Goal: Find specific page/section: Find specific page/section

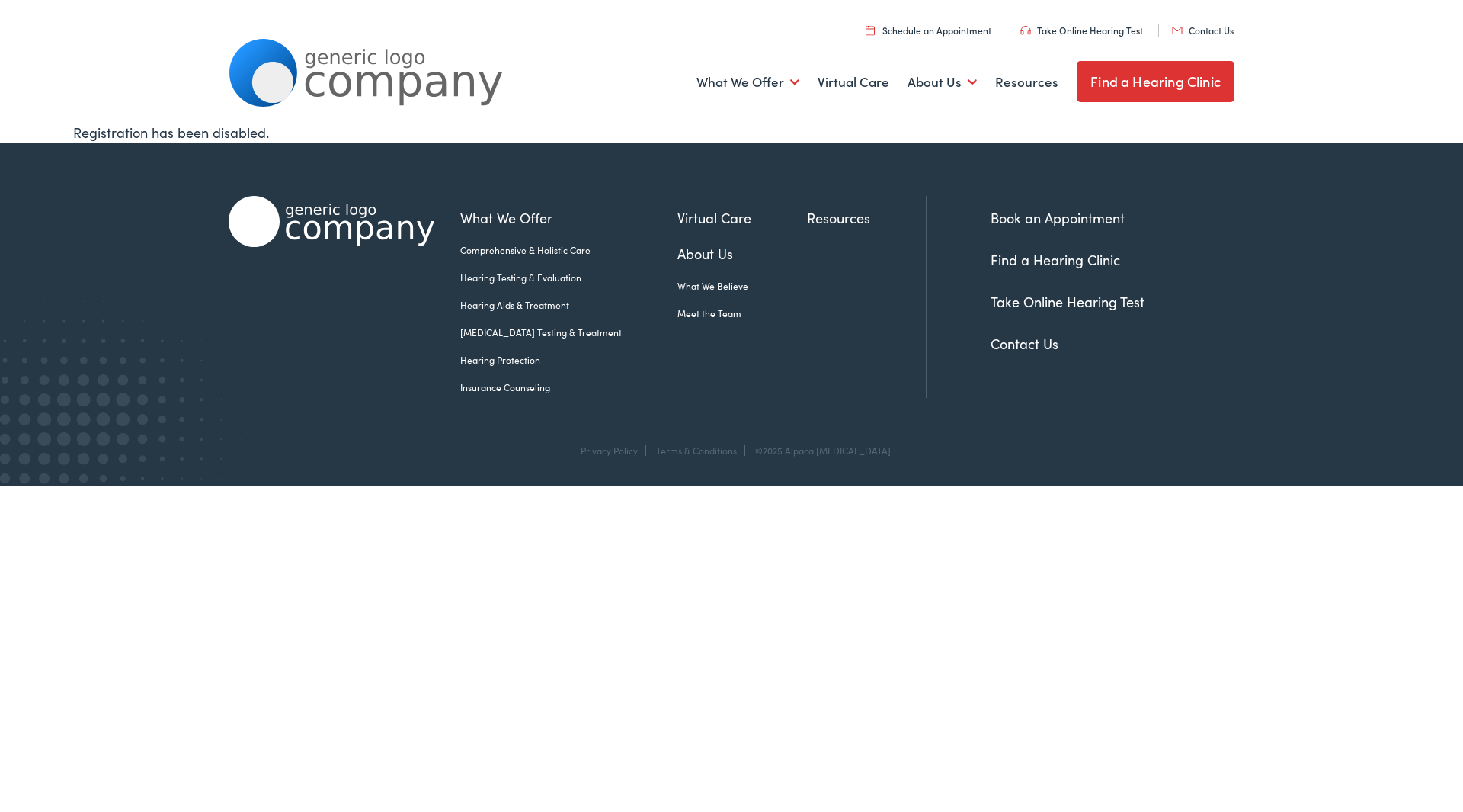
click at [658, 111] on div "What We Offer Comprehensive & Holistic Care Hearing Testing & Evaluation Hearin…" at bounding box center [731, 83] width 1006 height 79
click at [1030, 344] on link "Contact Us" at bounding box center [1024, 343] width 68 height 19
click at [1036, 345] on link "Contact Us" at bounding box center [1024, 343] width 68 height 19
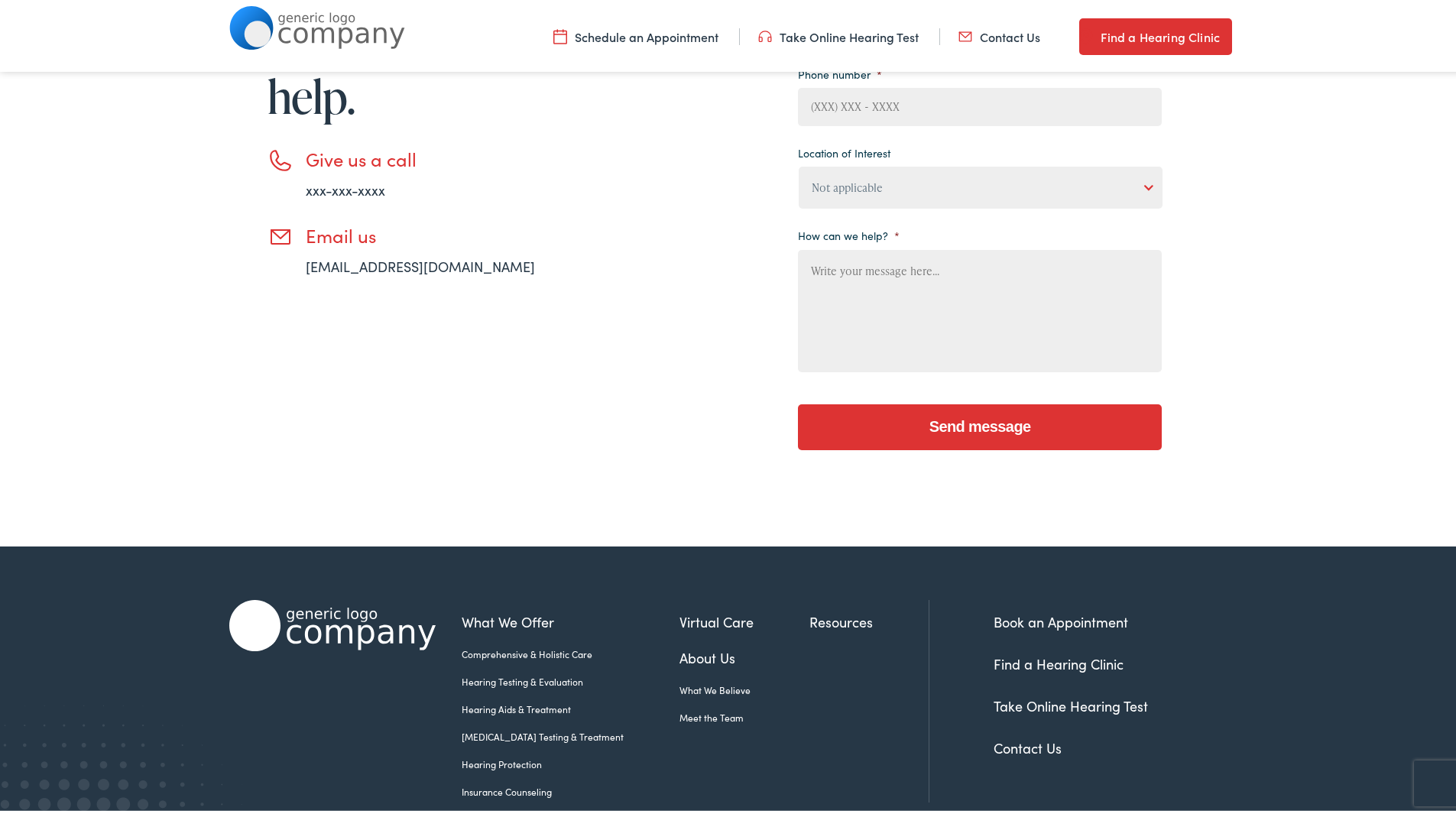
scroll to position [456, 0]
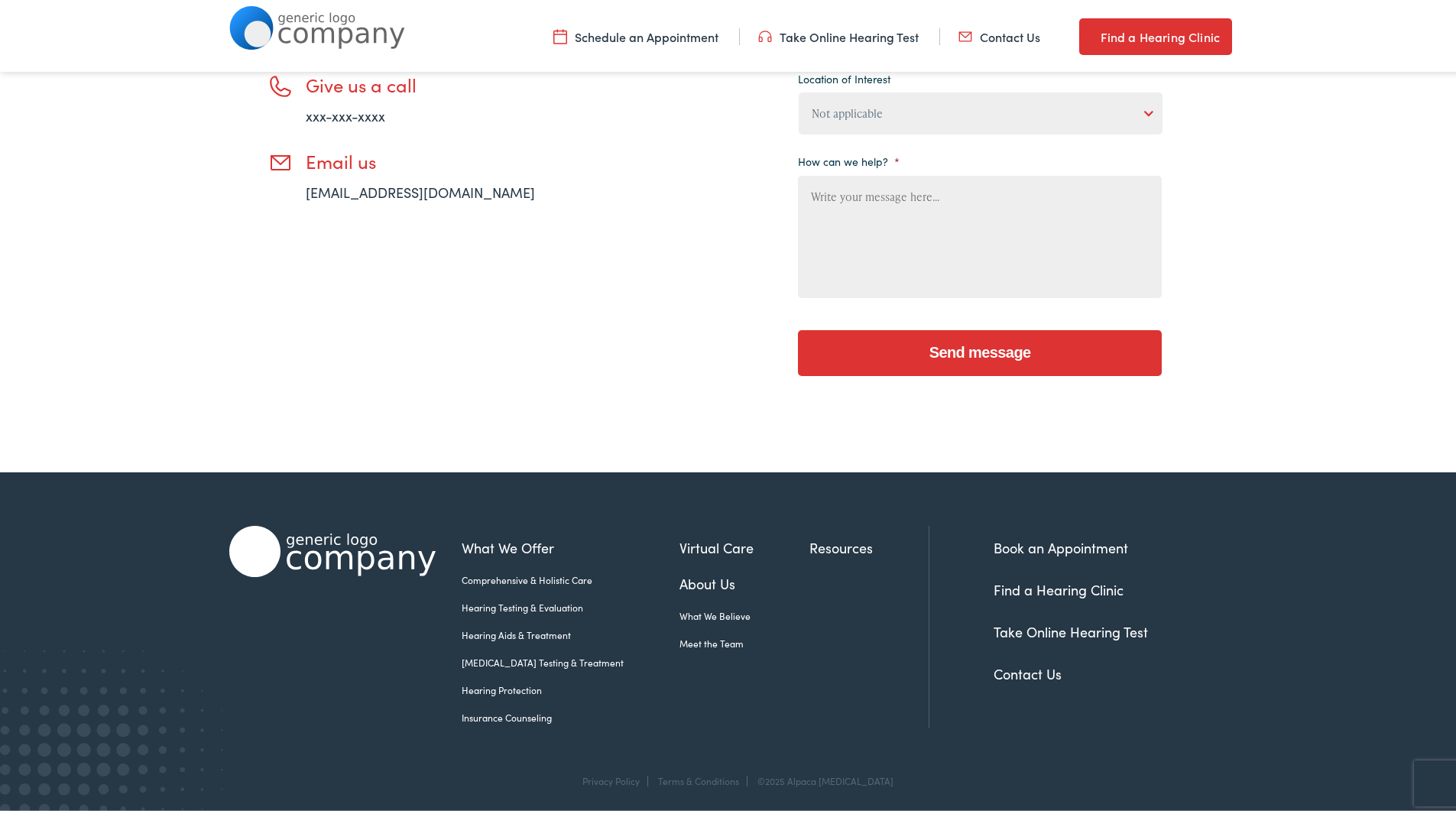
click at [1054, 586] on link "Find a Hearing Clinic" at bounding box center [1058, 586] width 130 height 19
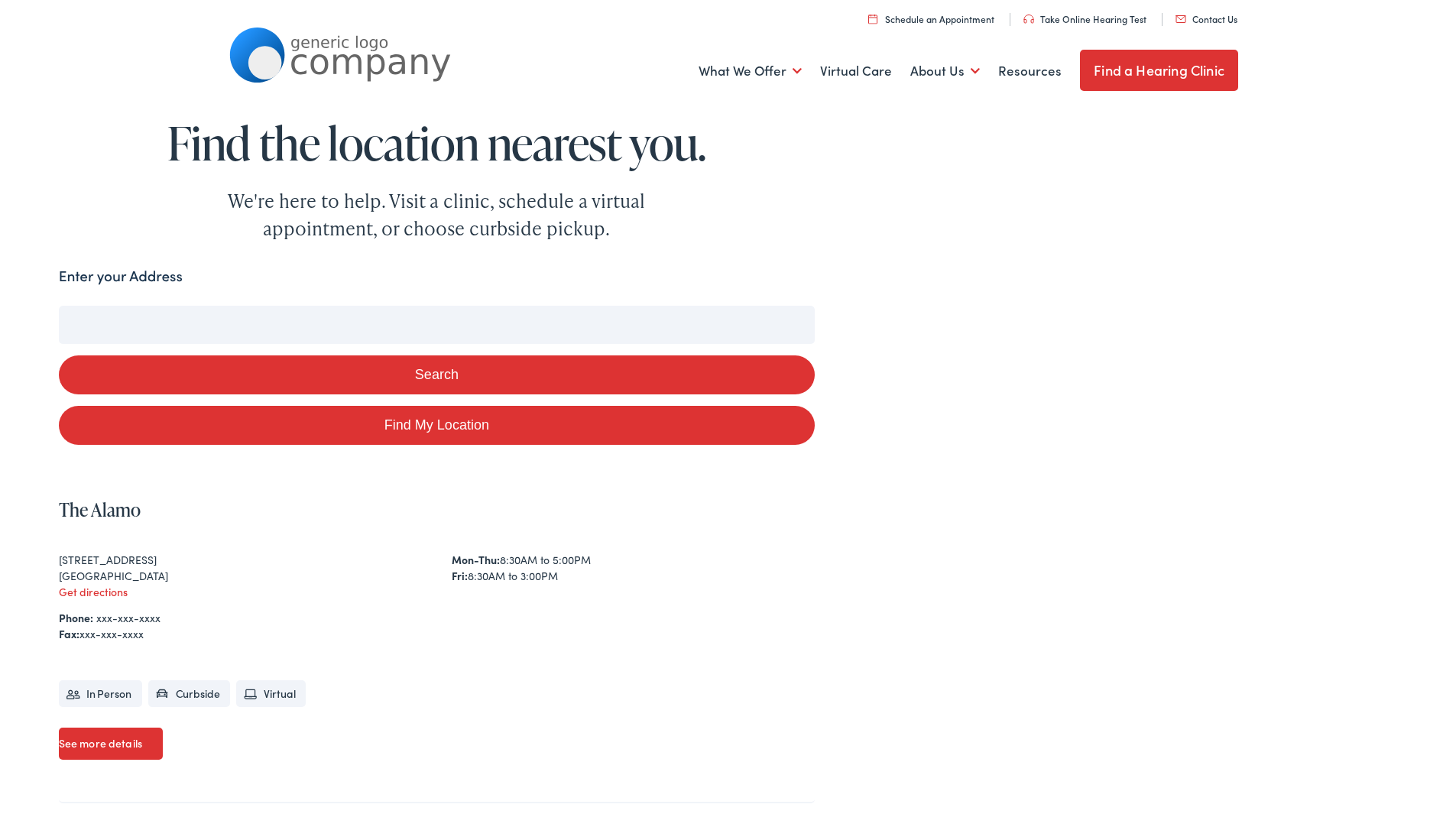
click at [229, 321] on input "Enter your Address" at bounding box center [437, 321] width 756 height 38
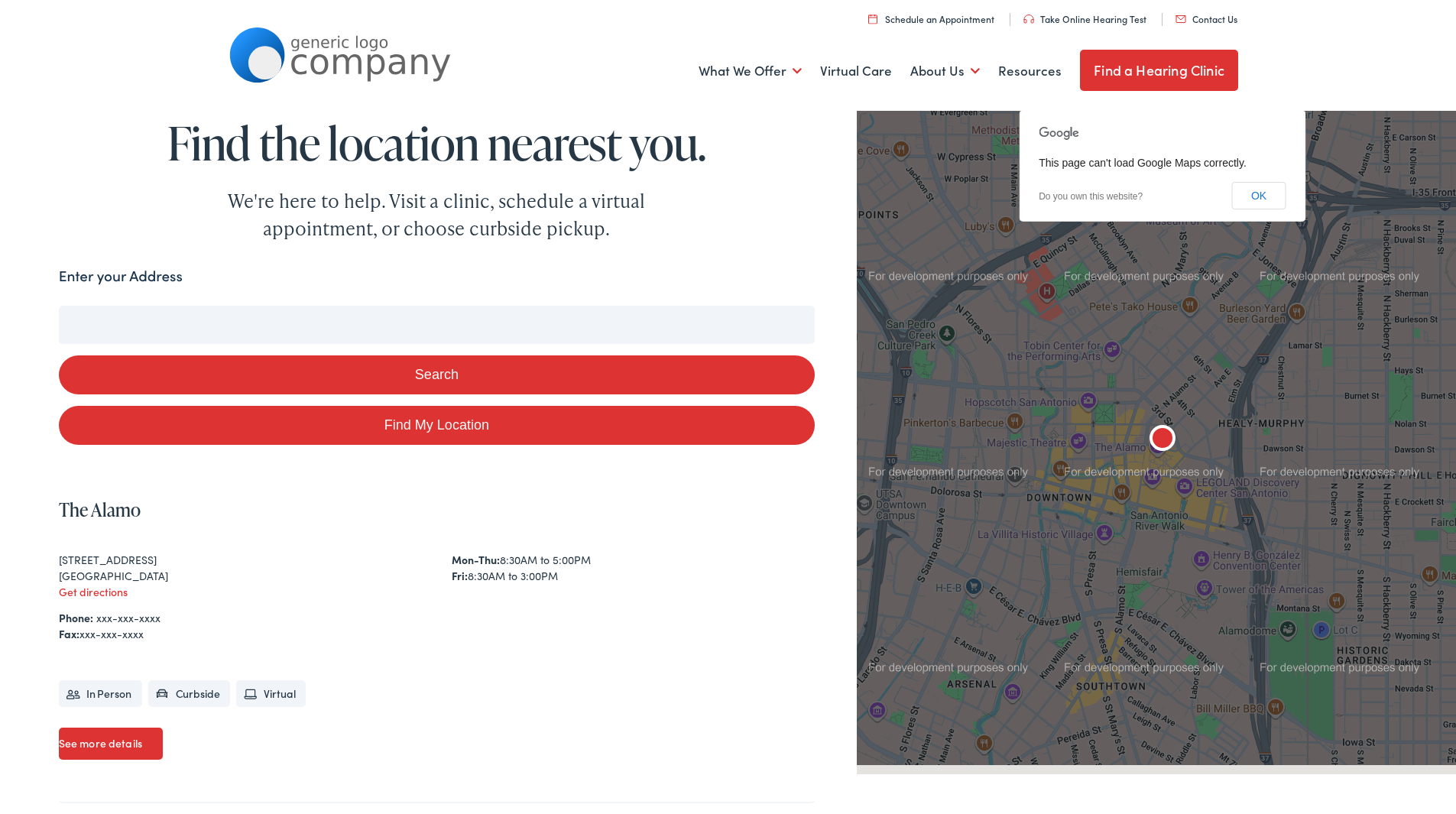
click at [219, 328] on input "Enter your Address" at bounding box center [437, 321] width 756 height 38
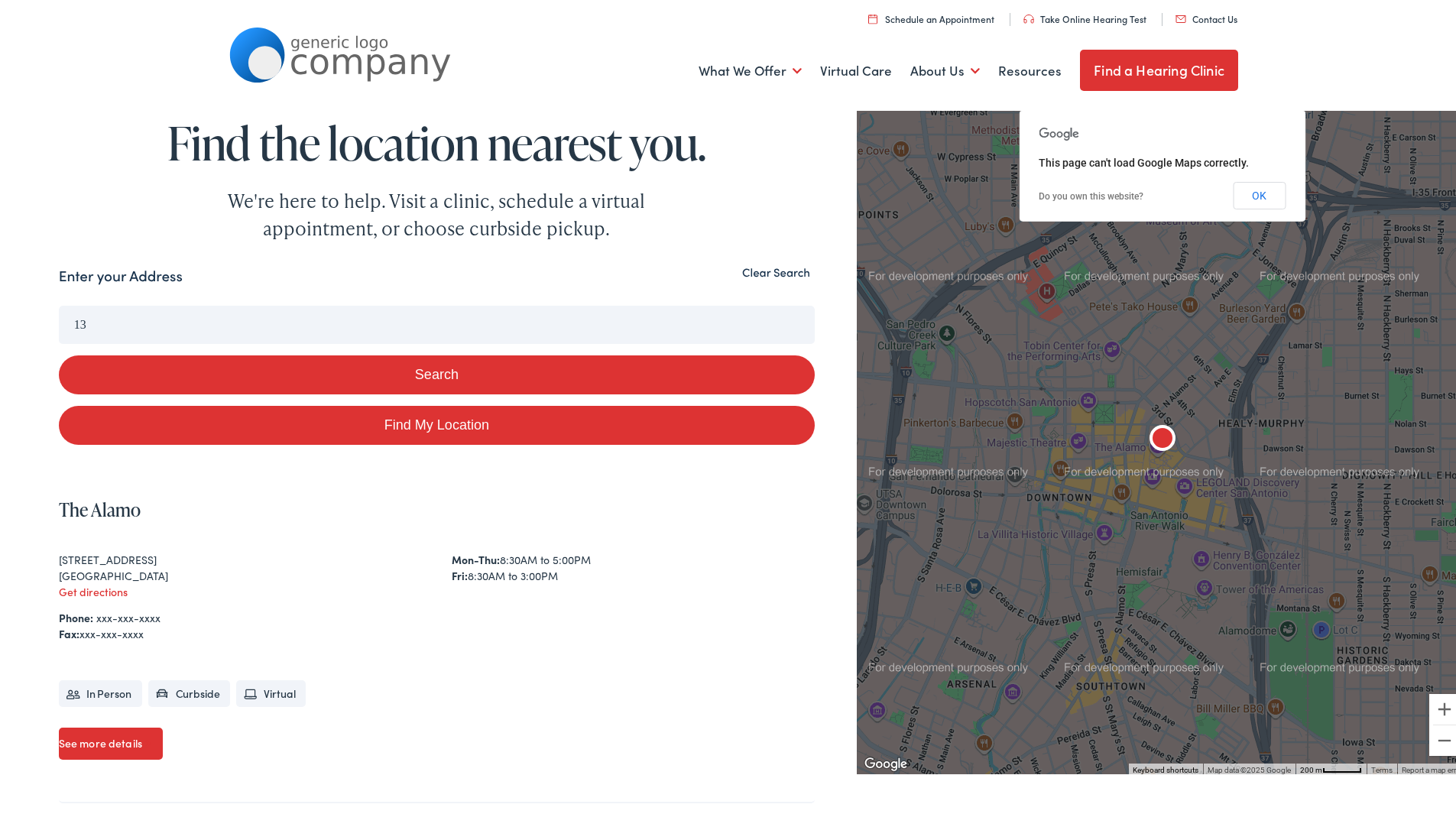
type input "13"
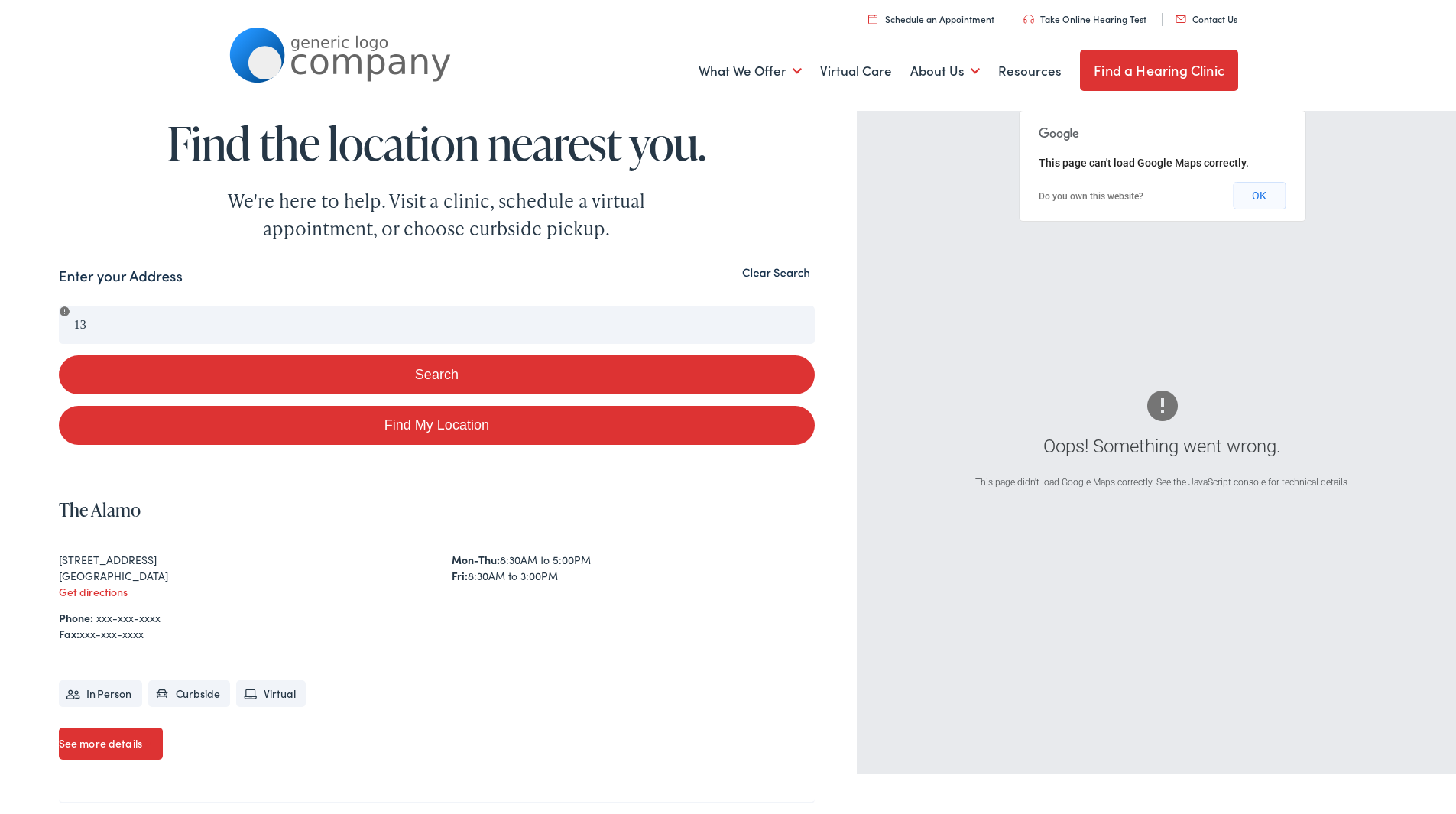
click at [1257, 189] on button "OK" at bounding box center [1259, 192] width 53 height 27
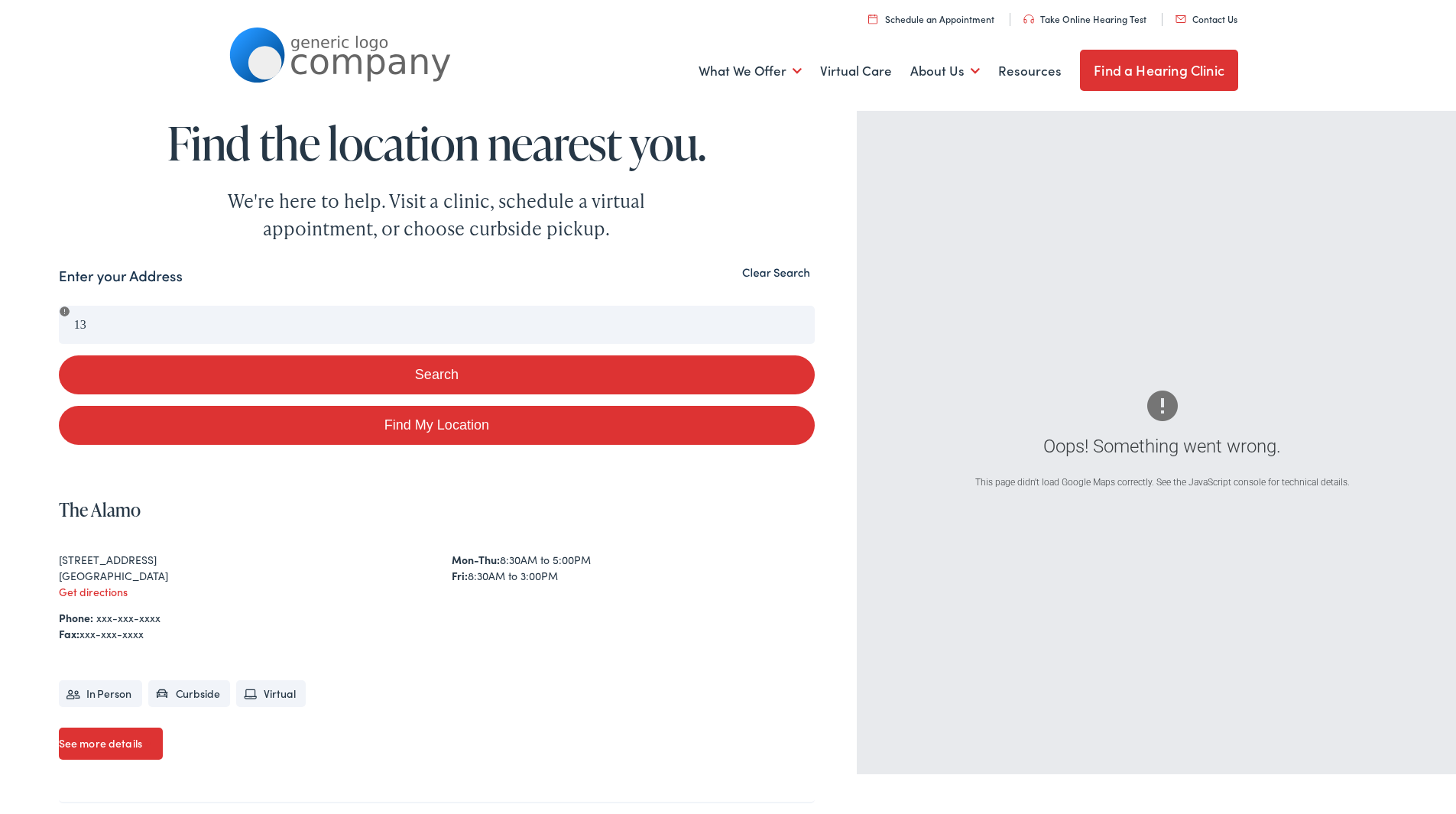
click at [775, 265] on button "Clear Search" at bounding box center [776, 269] width 77 height 14
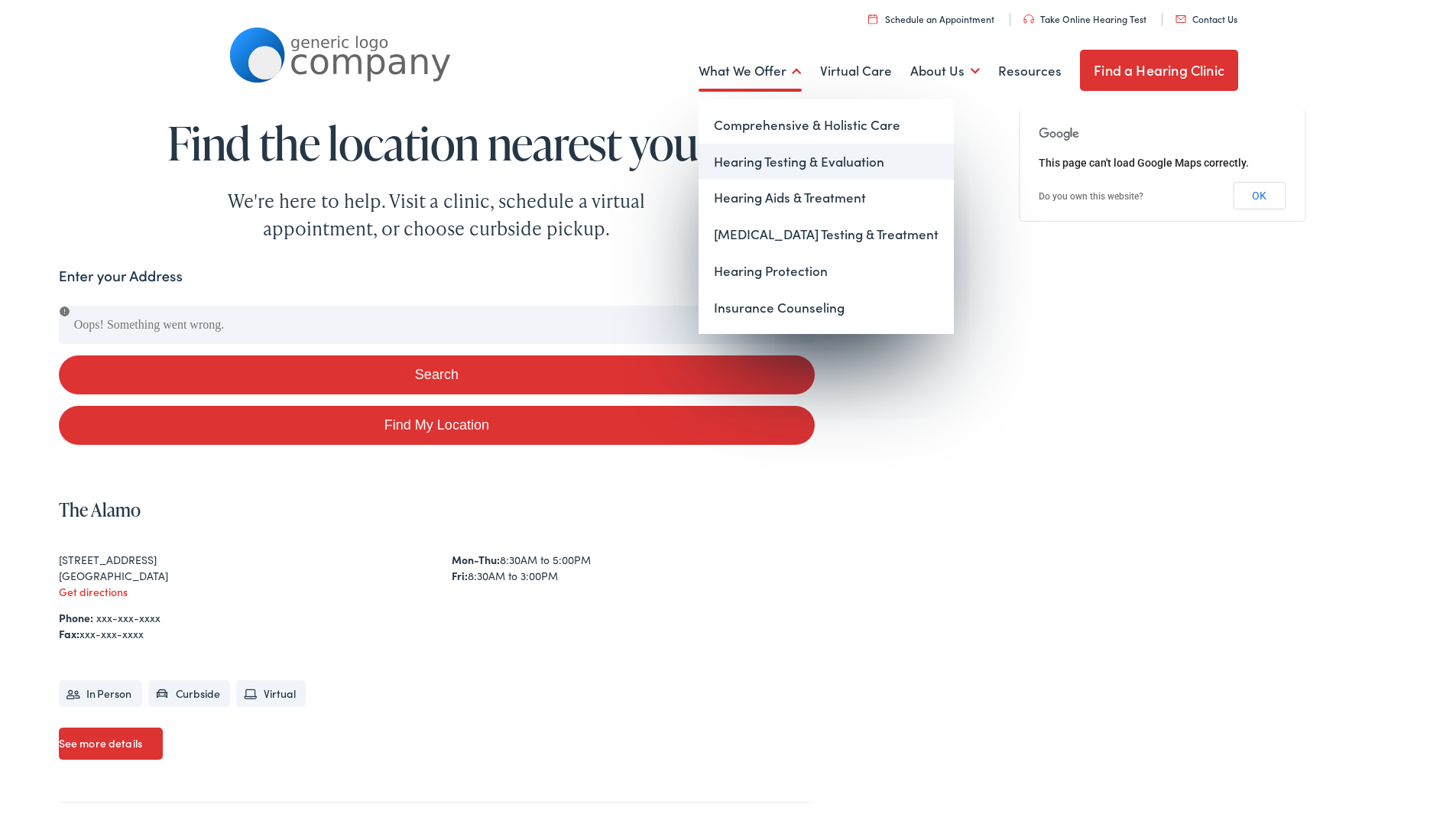
click at [745, 160] on link "Hearing Testing & Evaluation" at bounding box center [826, 159] width 255 height 37
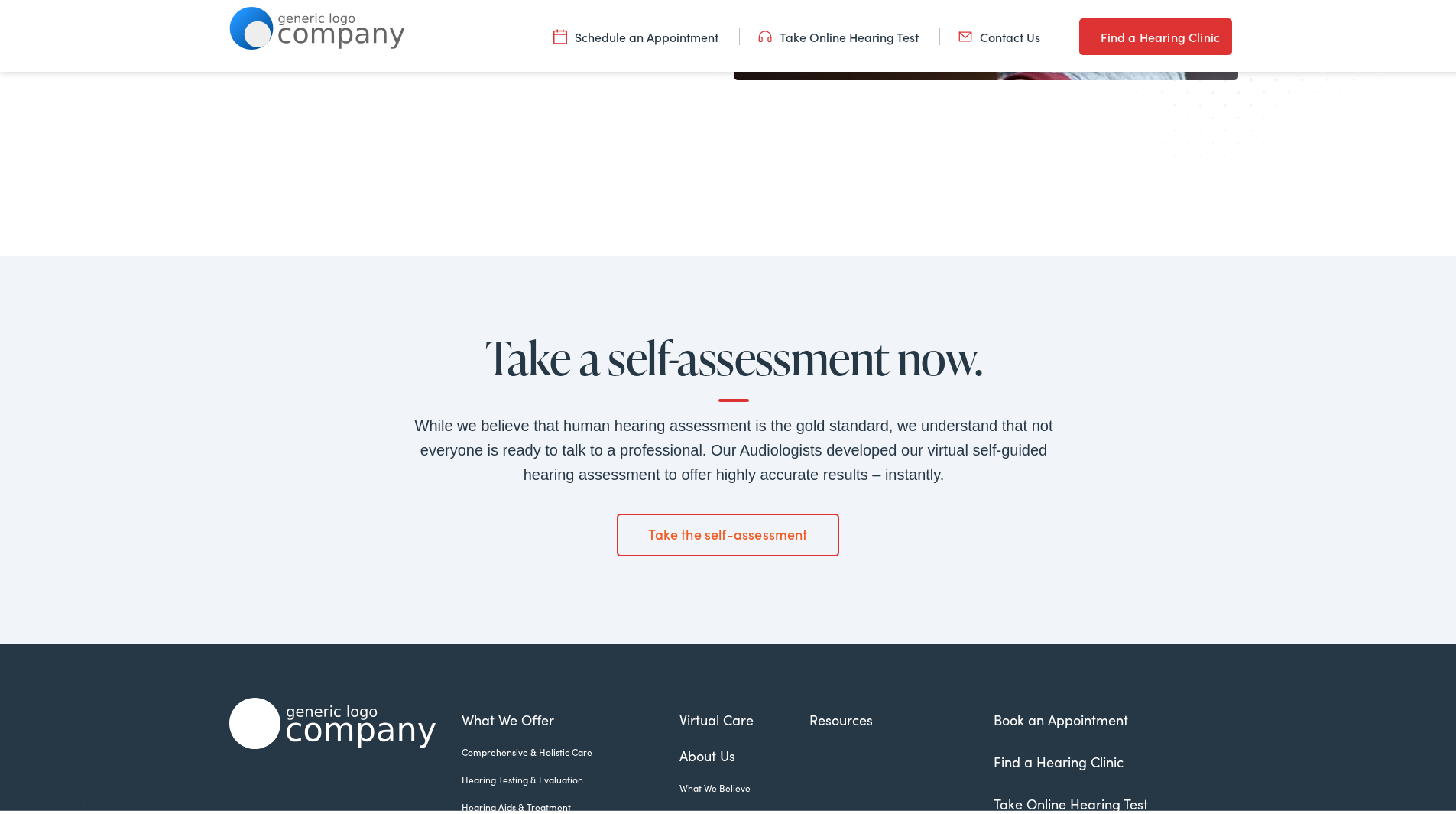
scroll to position [2461, 0]
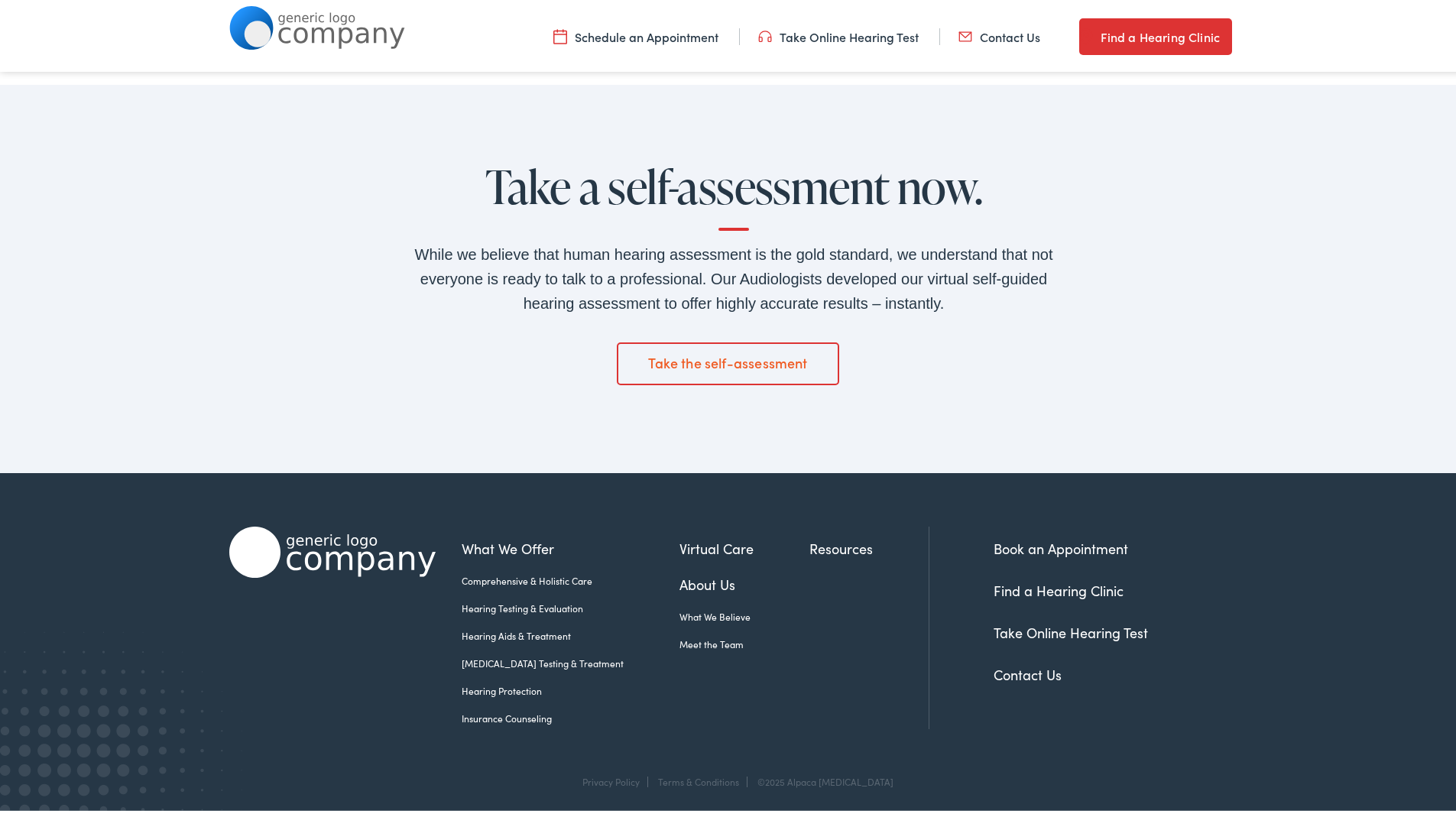
click at [1069, 591] on link "Find a Hearing Clinic" at bounding box center [1058, 587] width 130 height 19
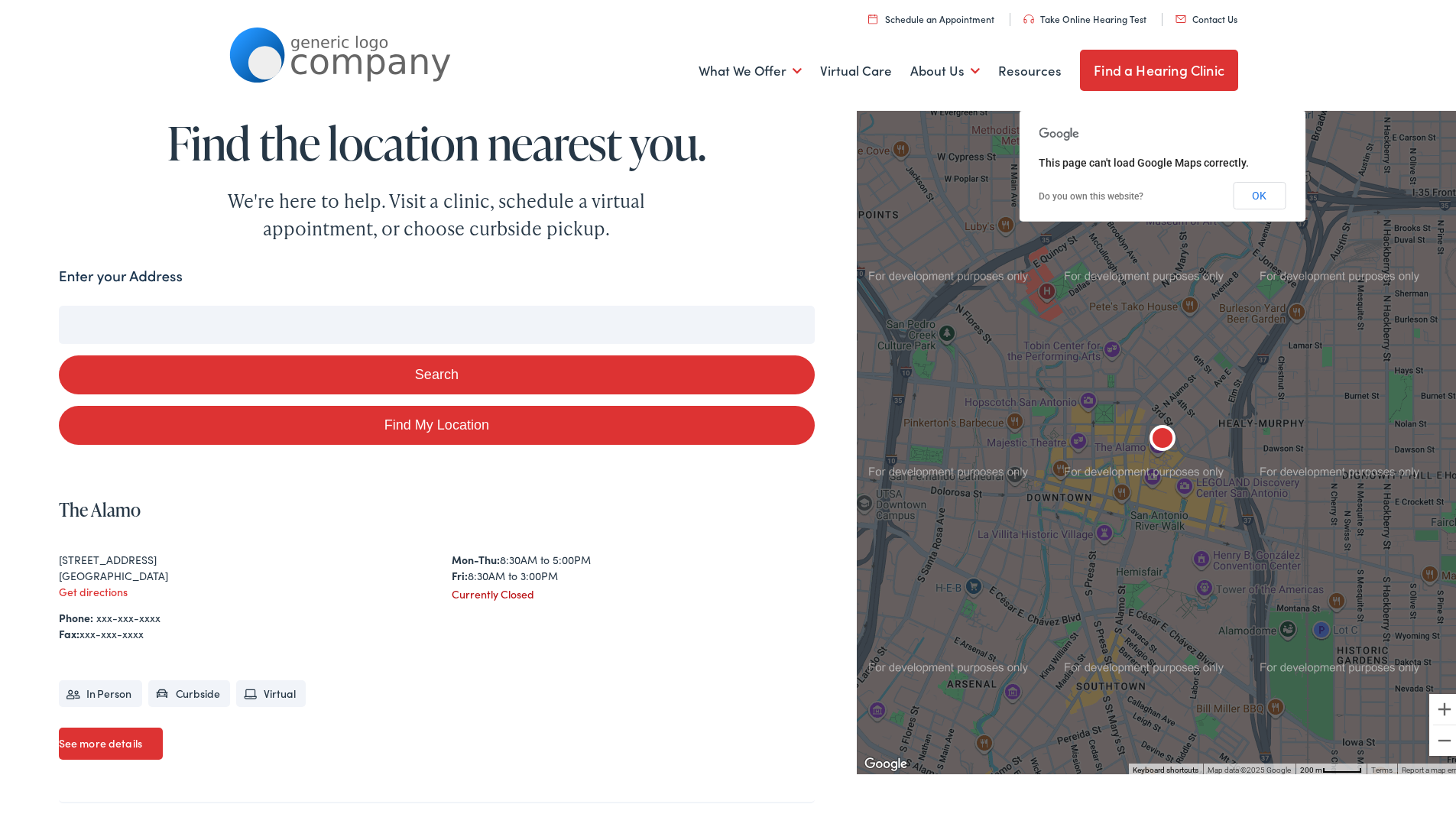
click at [184, 330] on input "Enter your Address" at bounding box center [437, 321] width 756 height 38
type input "13"
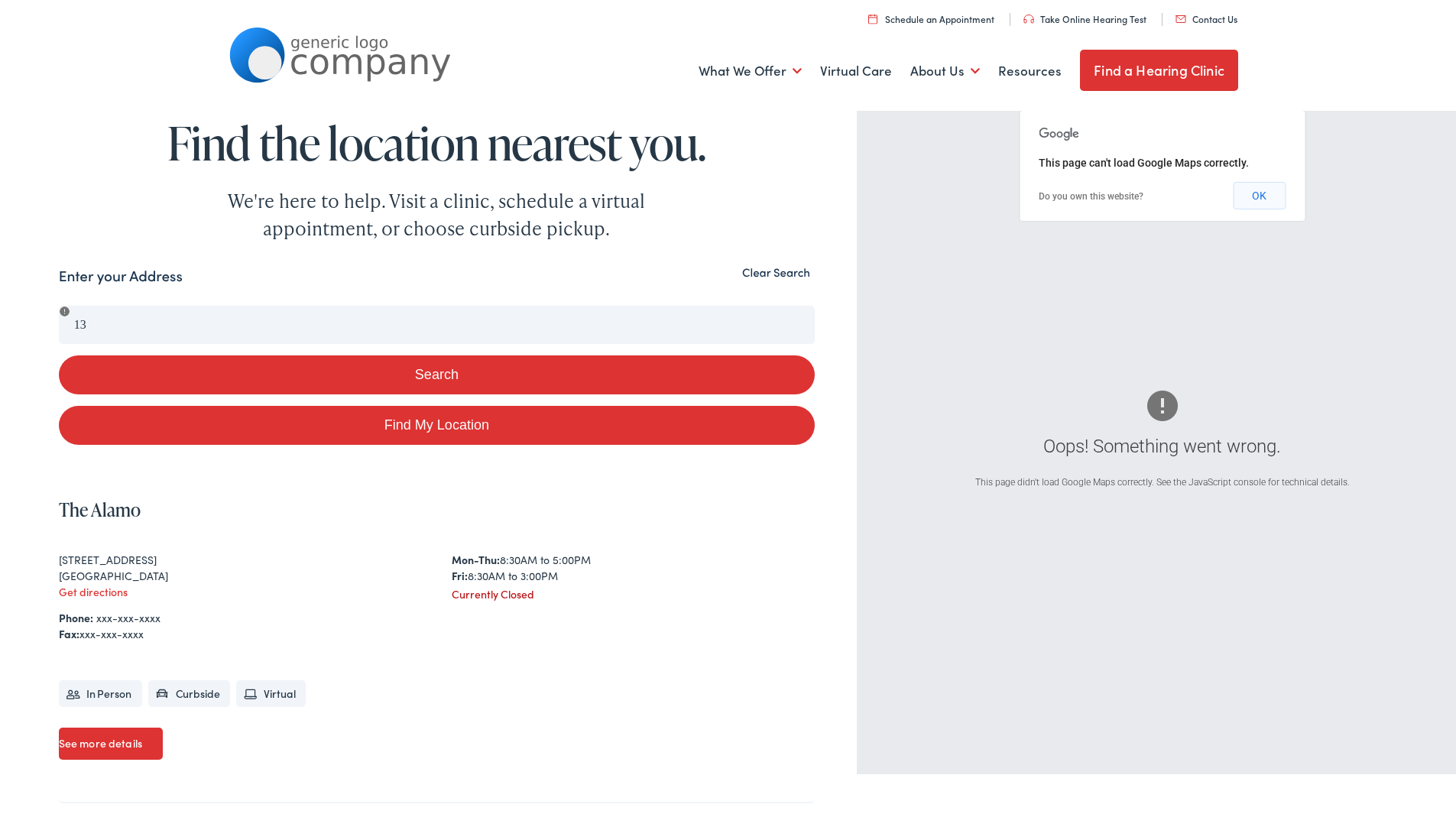
click at [1265, 182] on button "OK" at bounding box center [1259, 192] width 53 height 27
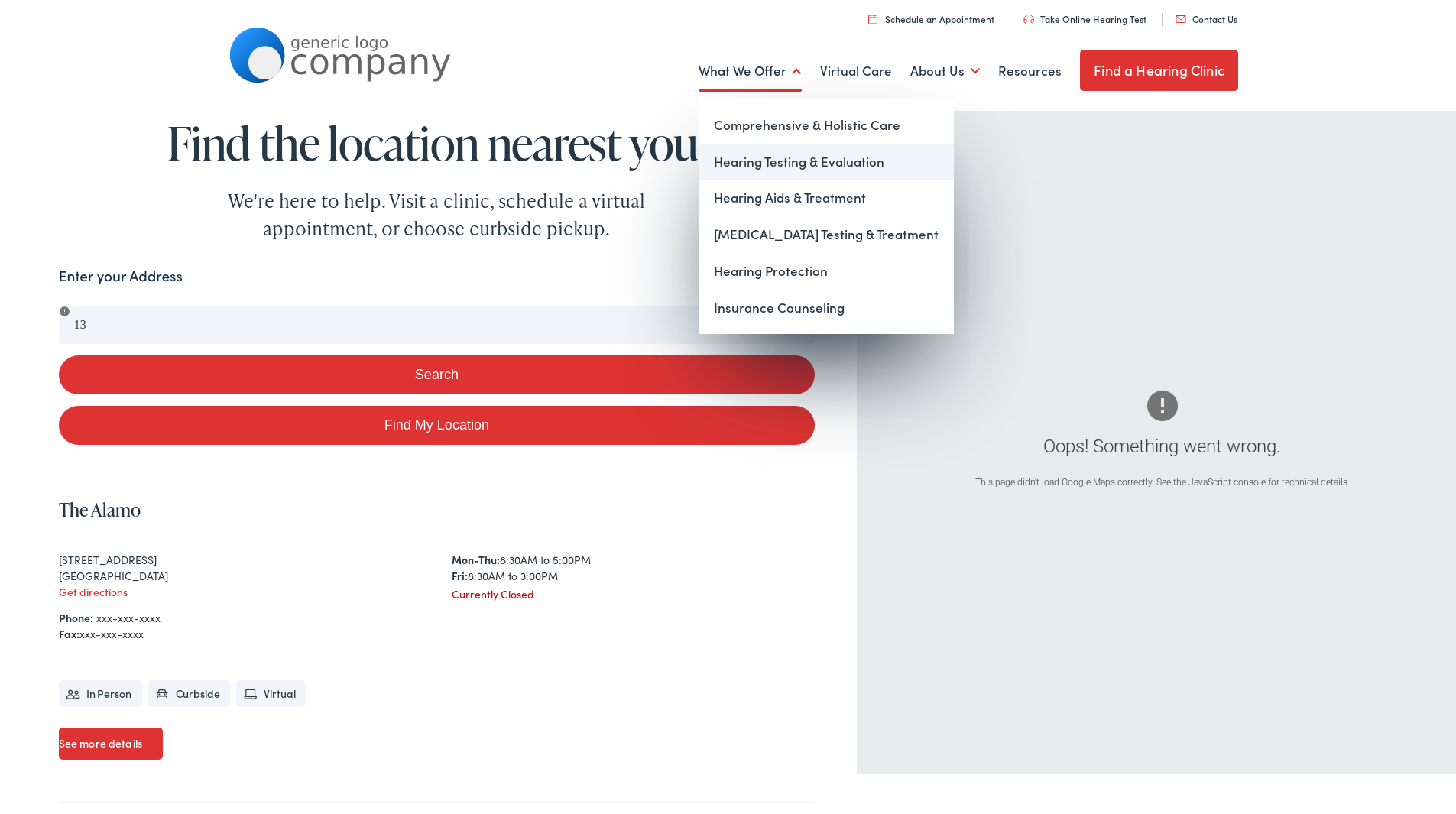
click at [749, 160] on link "Hearing Testing & Evaluation" at bounding box center [826, 159] width 255 height 37
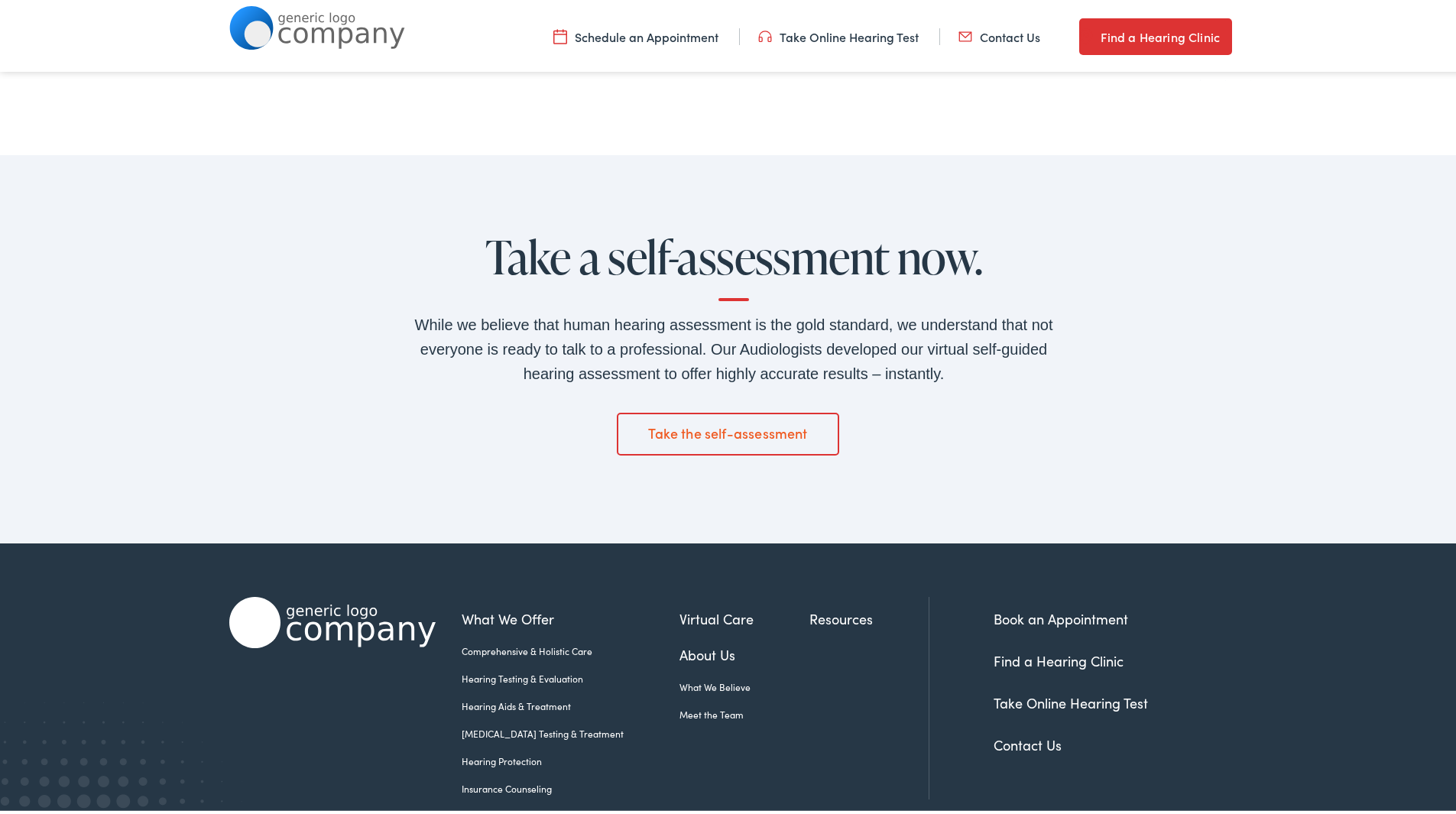
scroll to position [2461, 0]
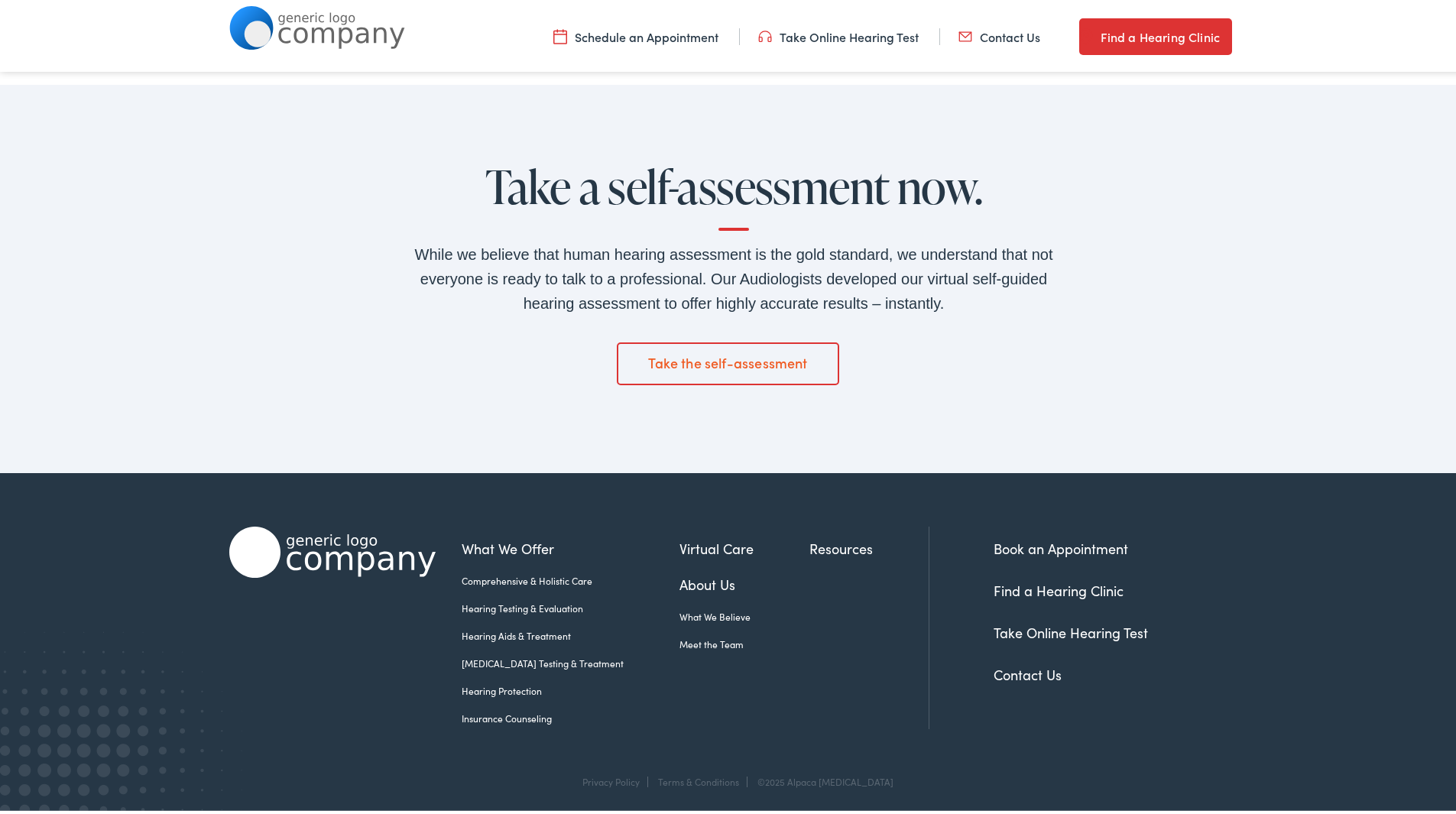
click at [808, 33] on link "Take Online Hearing Test" at bounding box center [838, 34] width 161 height 17
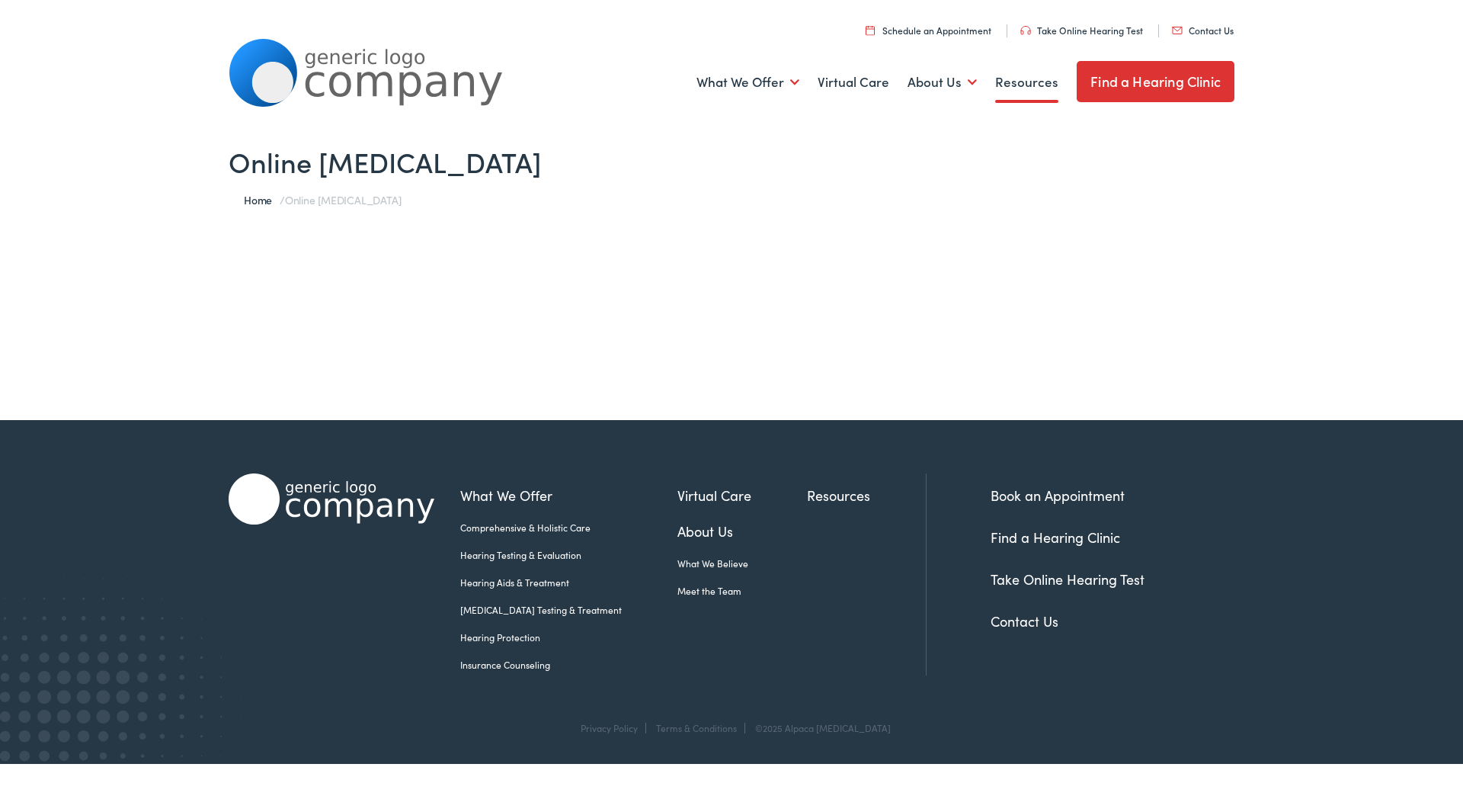
click at [1012, 79] on link "Resources" at bounding box center [1027, 83] width 63 height 56
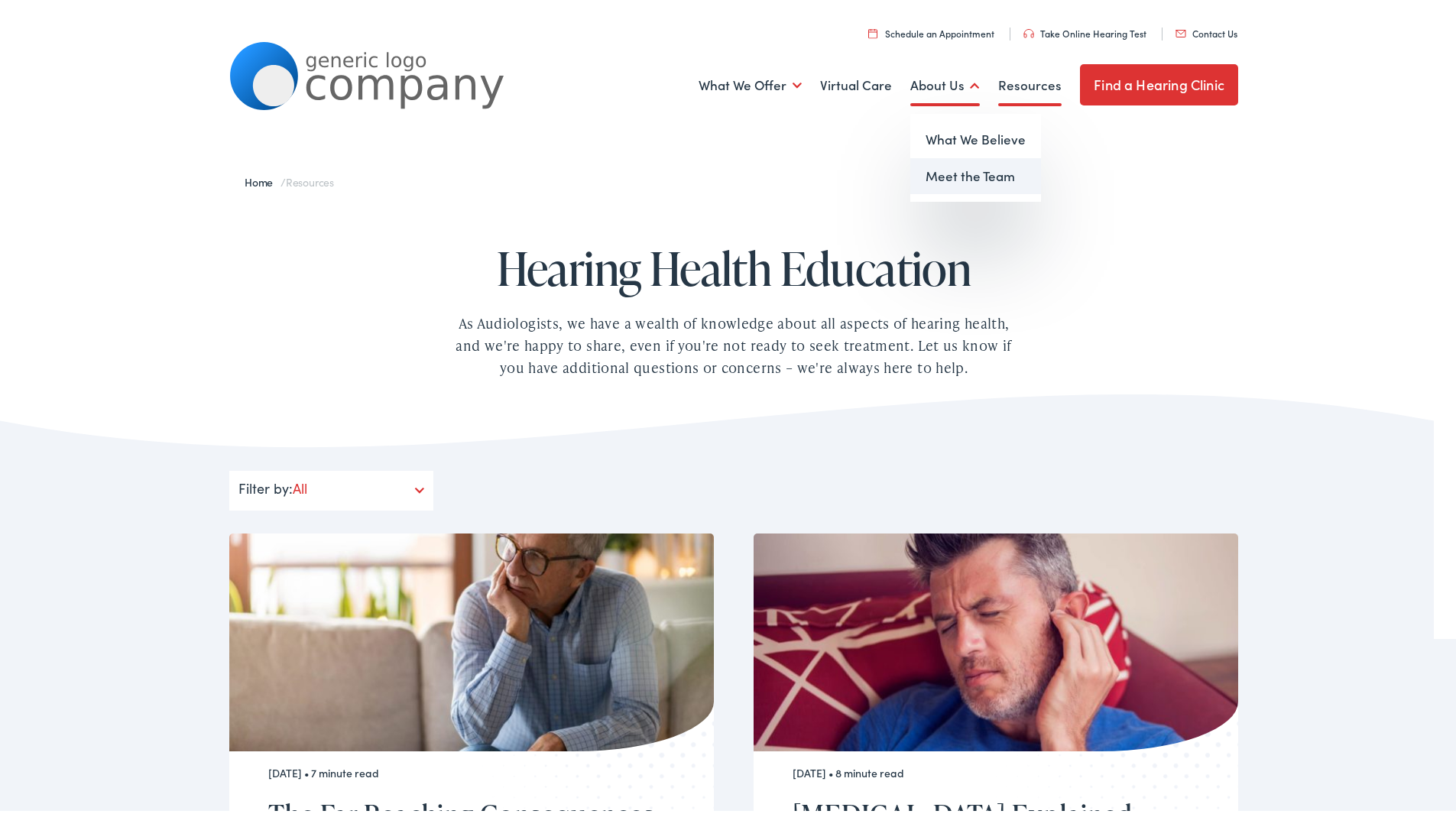
click at [961, 174] on link "Meet the Team" at bounding box center [976, 174] width 131 height 37
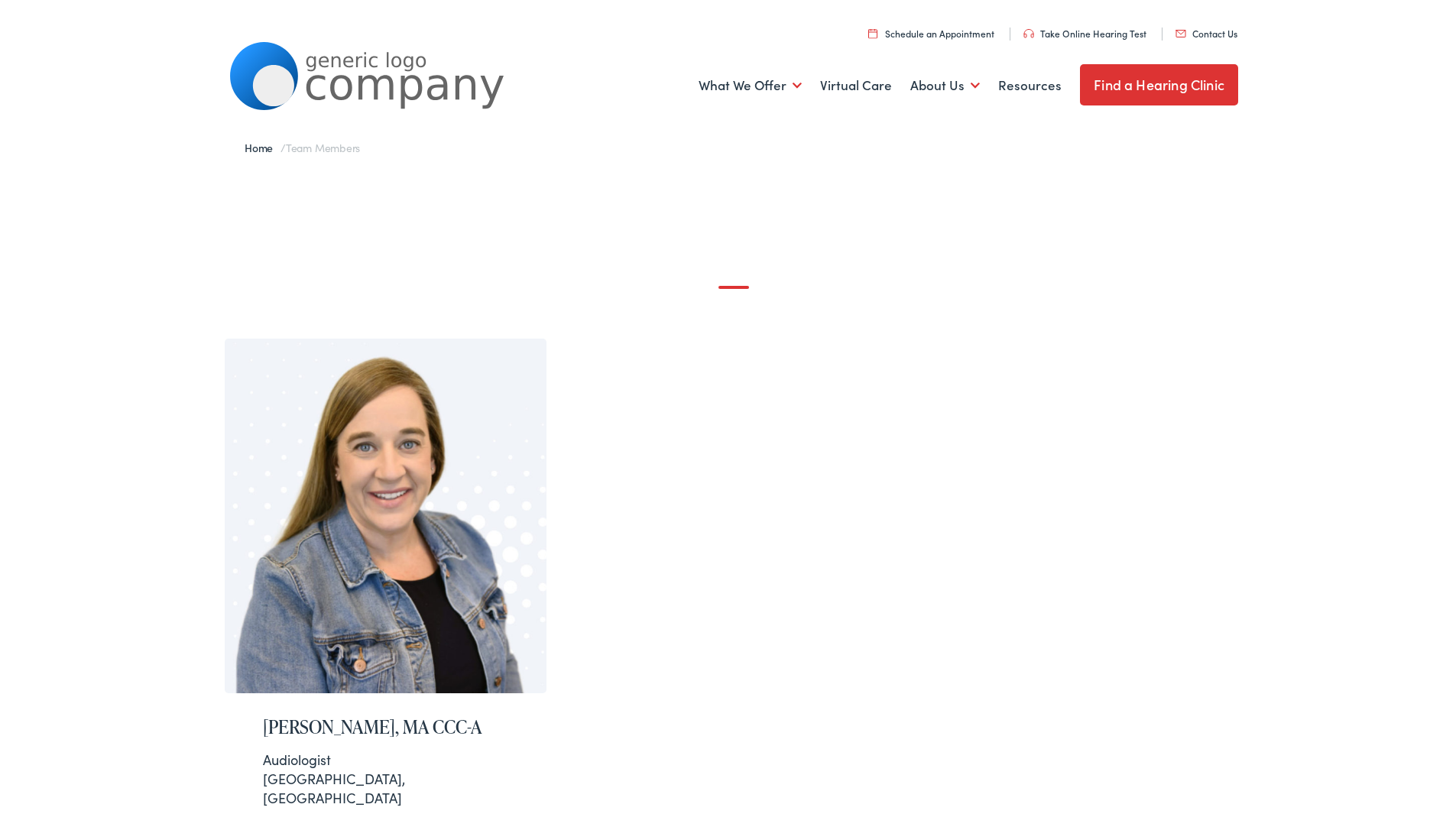
click at [1145, 79] on link "Find a Hearing Clinic" at bounding box center [1159, 81] width 158 height 41
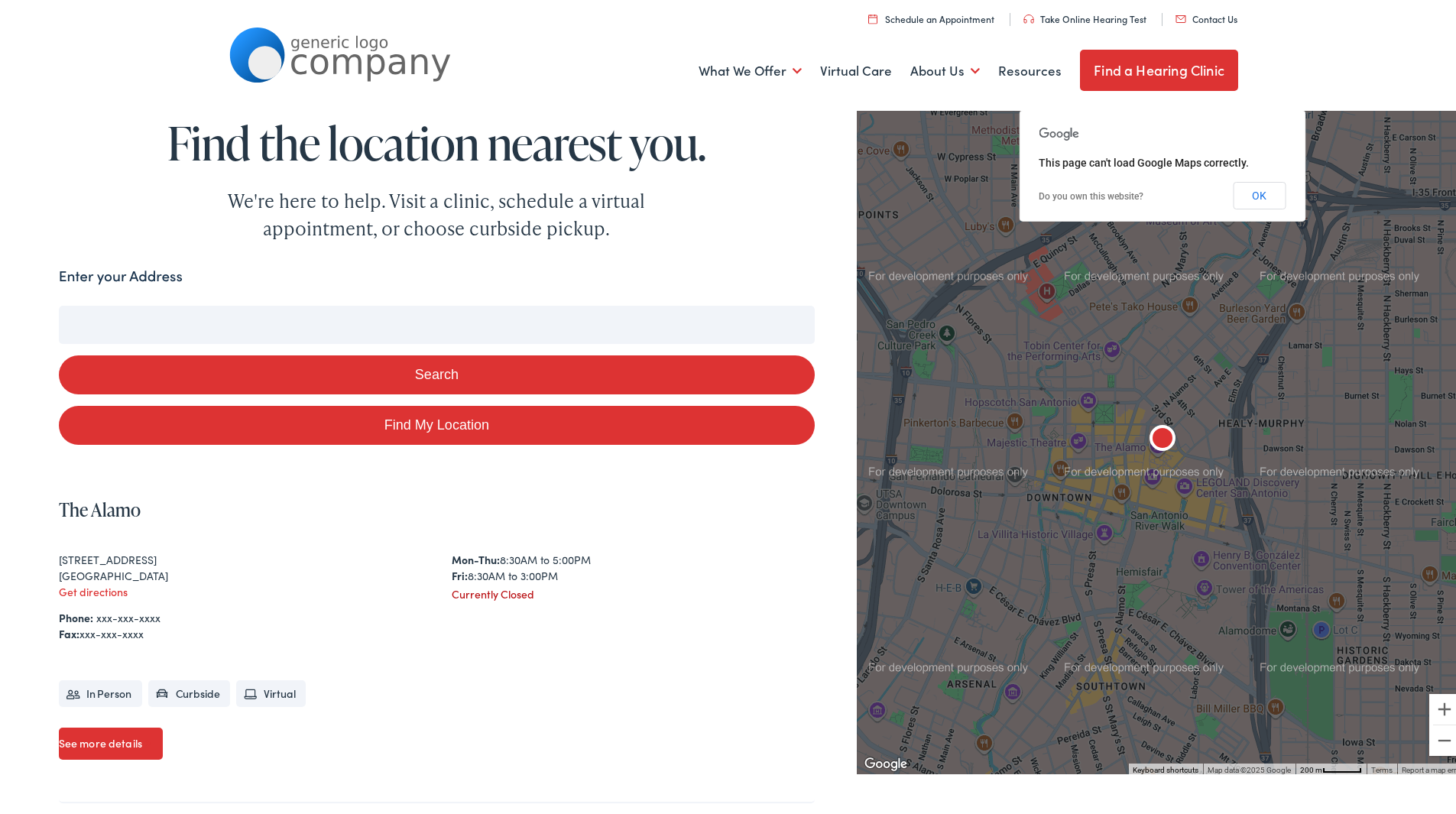
click at [451, 420] on link "Find My Location" at bounding box center [437, 422] width 756 height 39
type input "New York City, New York"
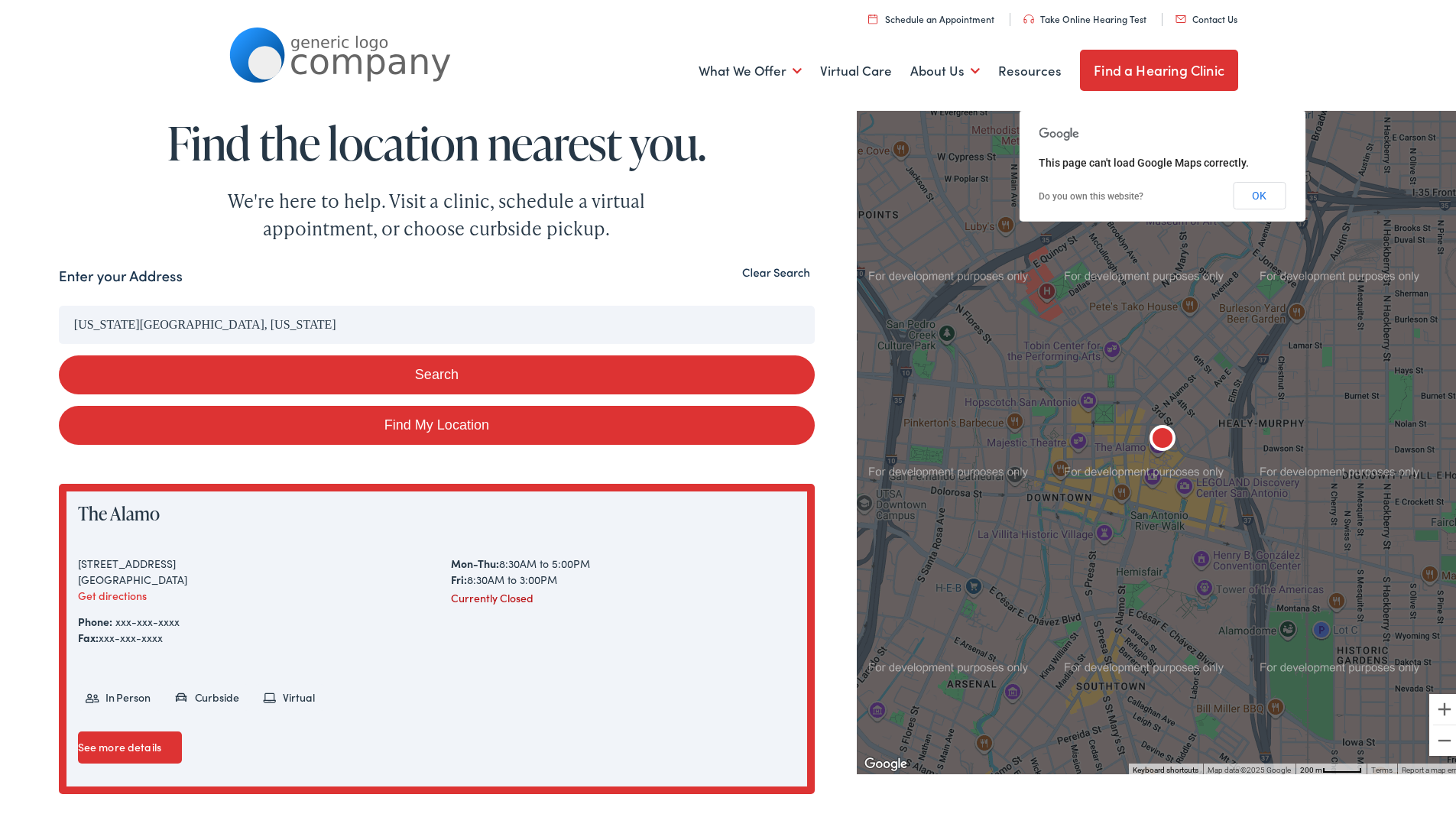
click at [131, 322] on input "New York City, New York" at bounding box center [437, 321] width 756 height 38
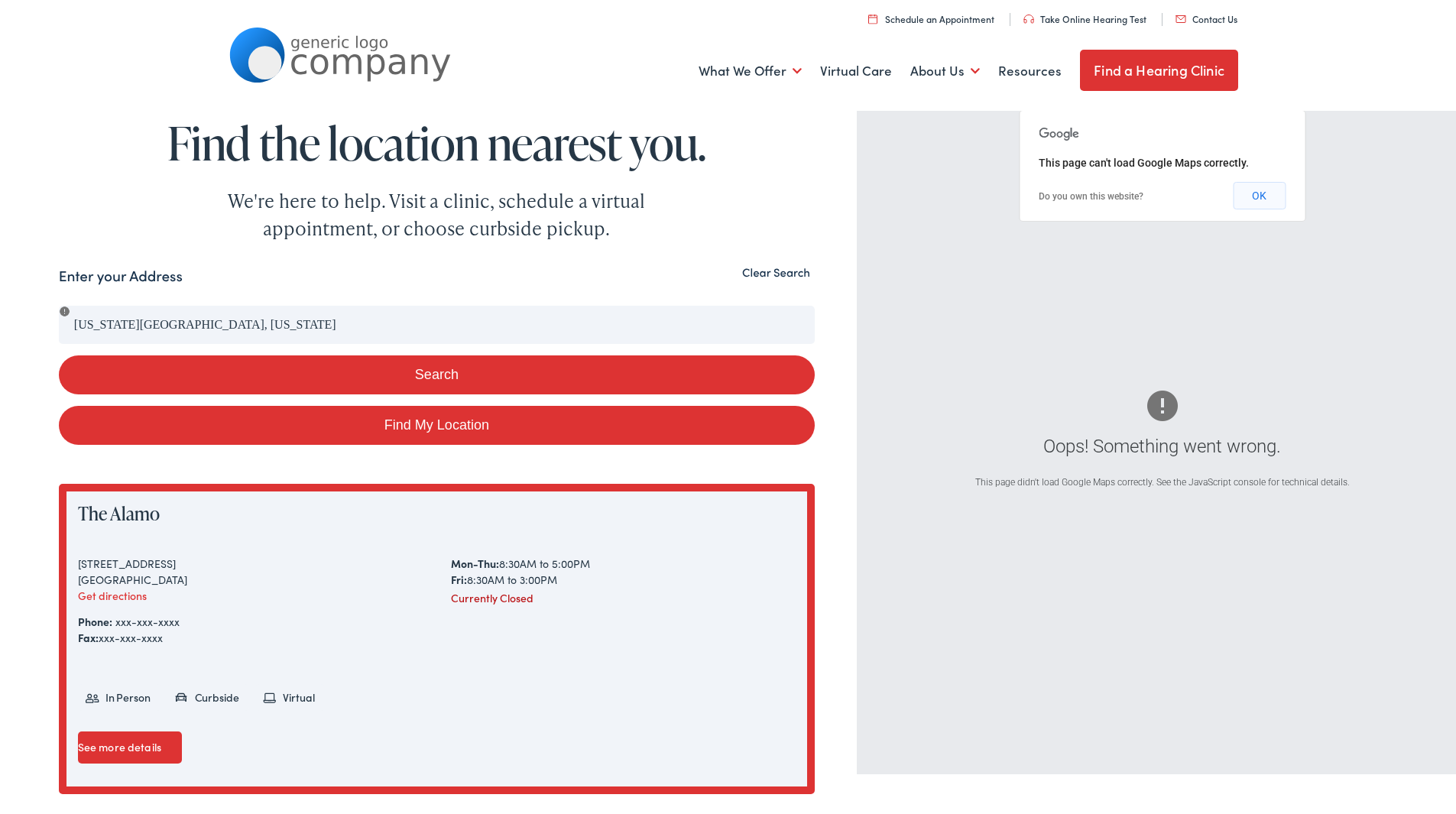
click at [1269, 194] on button "OK" at bounding box center [1259, 192] width 53 height 27
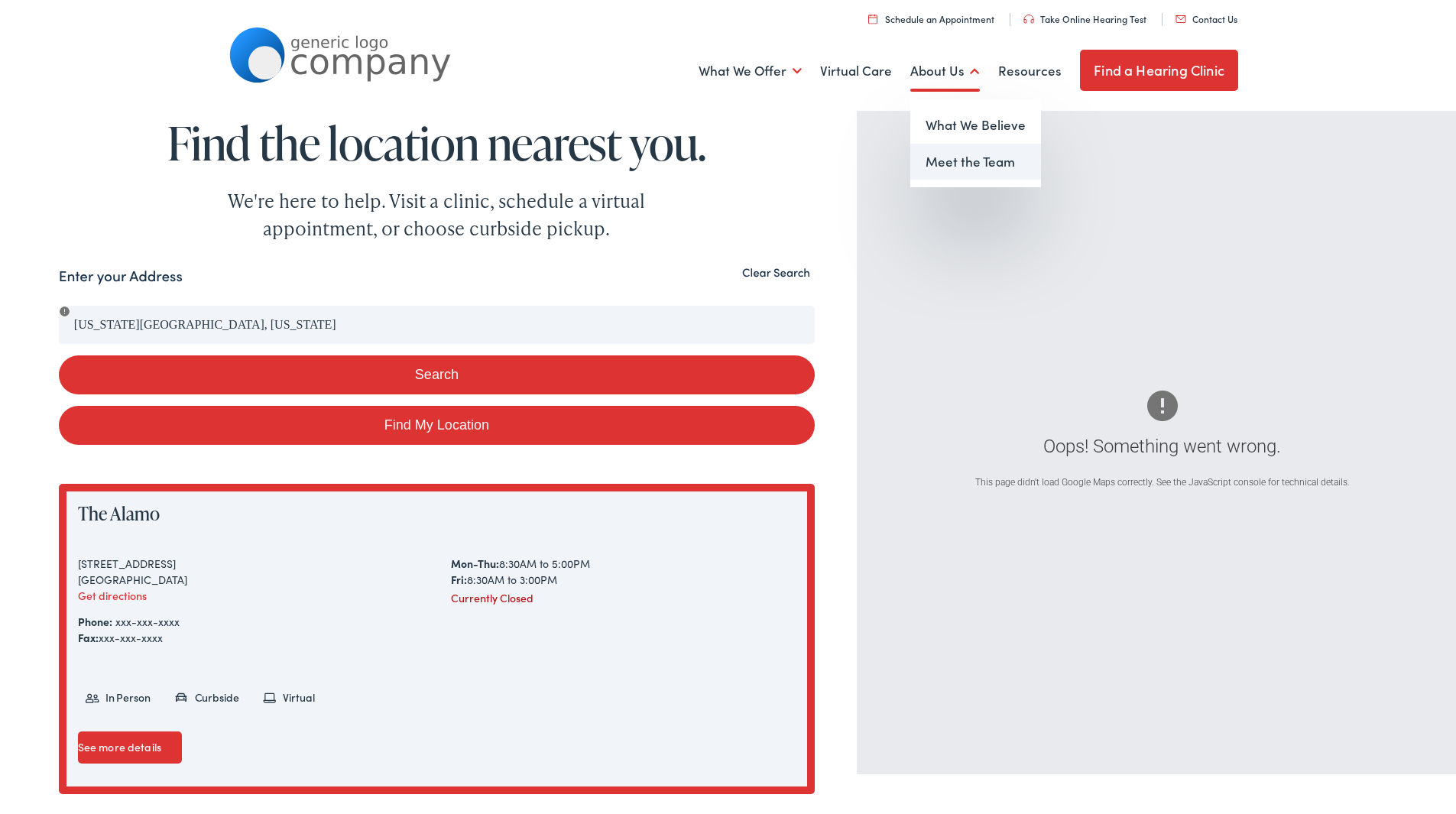
click at [951, 155] on link "Meet the Team" at bounding box center [976, 159] width 131 height 37
